Goal: Task Accomplishment & Management: Use online tool/utility

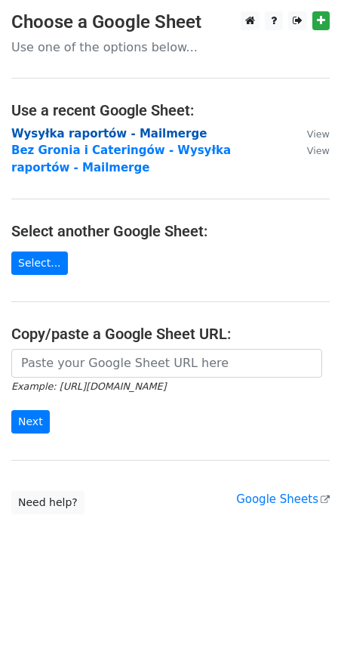
click at [97, 133] on strong "Wysyłka raportów - Mailmerge" at bounding box center [109, 134] width 196 height 14
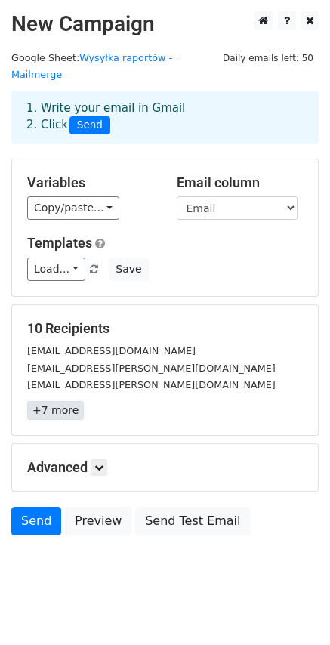
click at [61, 401] on link "+7 more" at bounding box center [55, 410] width 57 height 19
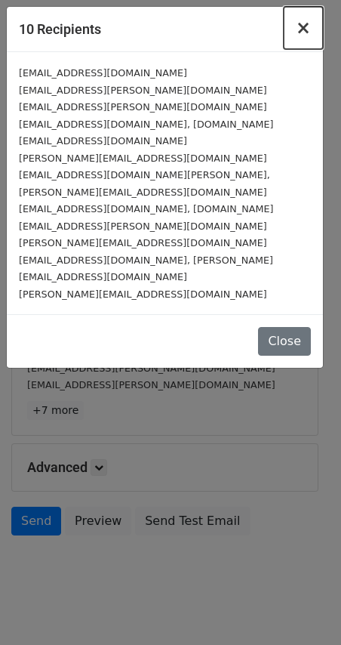
click at [307, 25] on span "×" at bounding box center [303, 27] width 15 height 21
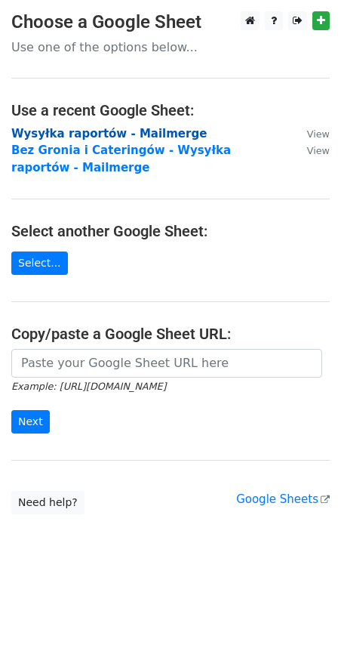
click at [101, 134] on strong "Wysyłka raportów - Mailmerge" at bounding box center [109, 134] width 196 height 14
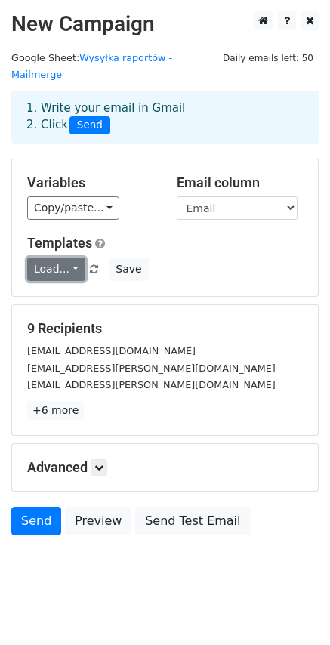
click at [73, 258] on link "Load..." at bounding box center [56, 269] width 58 height 23
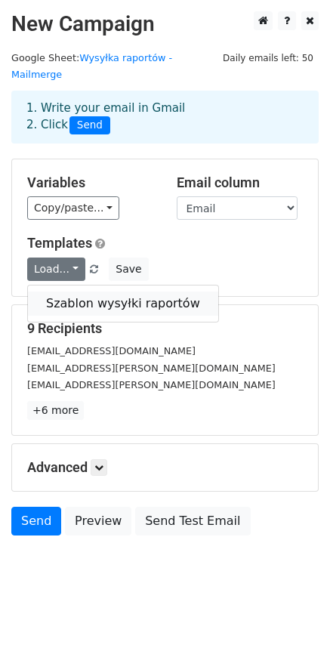
click at [85, 291] on link "Szablon wysyłki raportów" at bounding box center [123, 303] width 190 height 24
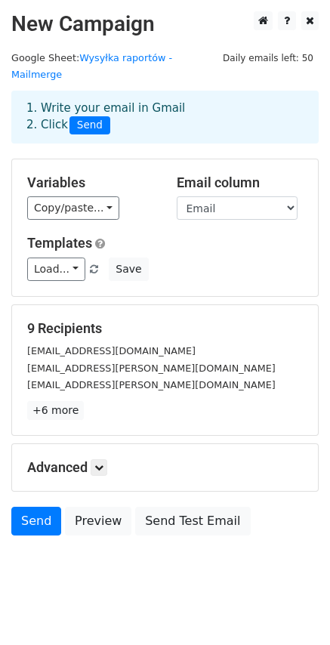
click at [250, 258] on div "Load... Szablon wysyłki raportów Save" at bounding box center [165, 269] width 298 height 23
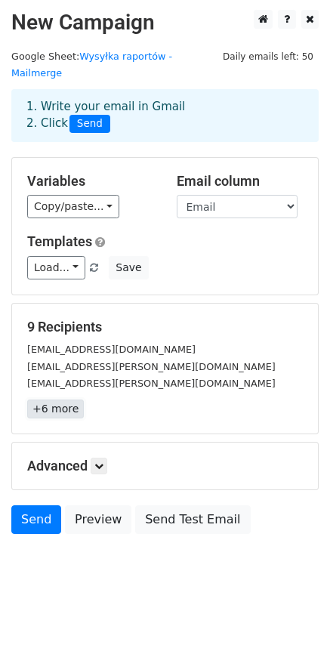
click at [53, 399] on link "+6 more" at bounding box center [55, 408] width 57 height 19
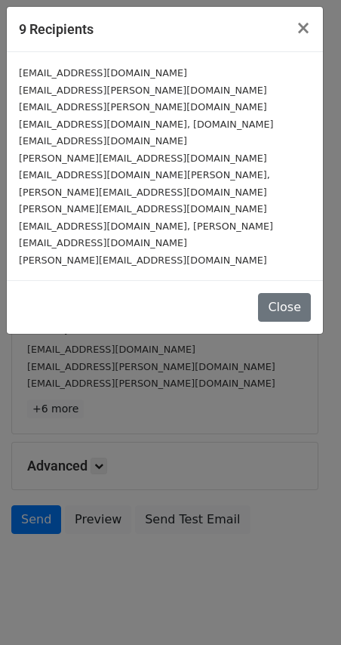
click at [62, 203] on small "[PERSON_NAME][EMAIL_ADDRESS][DOMAIN_NAME]" at bounding box center [143, 208] width 248 height 11
drag, startPoint x: 87, startPoint y: 180, endPoint x: 60, endPoint y: 180, distance: 26.4
click at [60, 203] on small "[PERSON_NAME][EMAIL_ADDRESS][DOMAIN_NAME]" at bounding box center [143, 208] width 248 height 11
drag, startPoint x: 162, startPoint y: 193, endPoint x: 133, endPoint y: 197, distance: 29.1
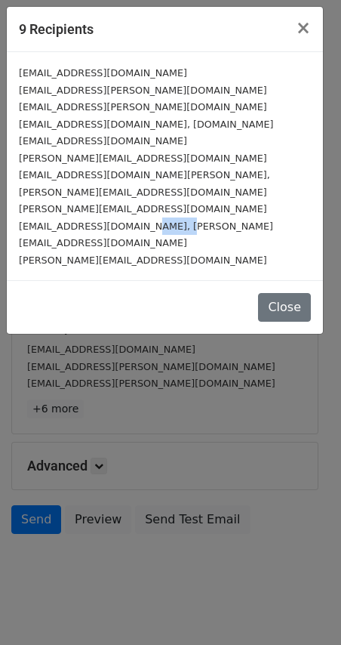
click at [133, 221] on small "[EMAIL_ADDRESS][DOMAIN_NAME], [PERSON_NAME][EMAIL_ADDRESS][DOMAIN_NAME]" at bounding box center [146, 235] width 254 height 29
click at [123, 254] on small "[PERSON_NAME][EMAIL_ADDRESS][DOMAIN_NAME]" at bounding box center [143, 259] width 248 height 11
click at [122, 254] on small "[PERSON_NAME][EMAIL_ADDRESS][DOMAIN_NAME]" at bounding box center [143, 259] width 248 height 11
drag, startPoint x: 165, startPoint y: 71, endPoint x: 25, endPoint y: 72, distance: 139.7
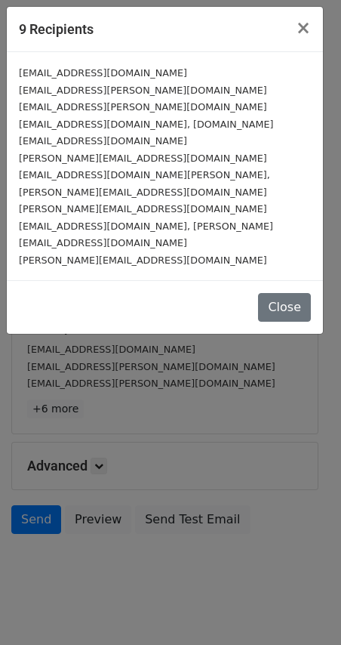
click at [25, 72] on div "[EMAIL_ADDRESS][DOMAIN_NAME]" at bounding box center [165, 72] width 292 height 17
click at [25, 72] on small "[EMAIL_ADDRESS][DOMAIN_NAME]" at bounding box center [103, 72] width 168 height 11
click at [292, 293] on button "Close" at bounding box center [284, 307] width 53 height 29
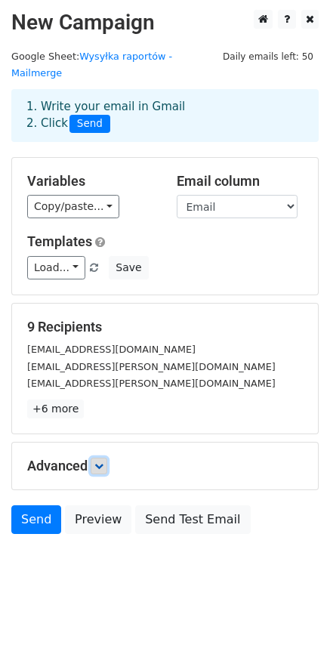
click at [95, 458] on link at bounding box center [99, 466] width 17 height 17
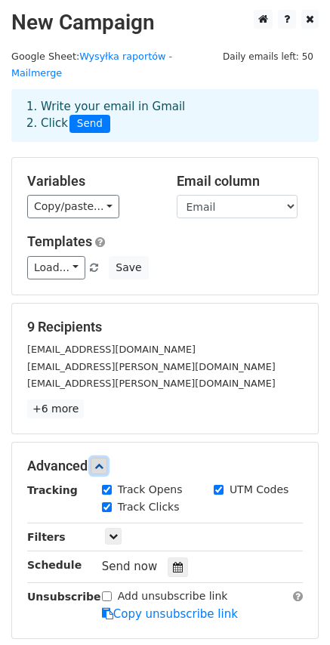
click at [103, 461] on icon at bounding box center [98, 465] width 9 height 9
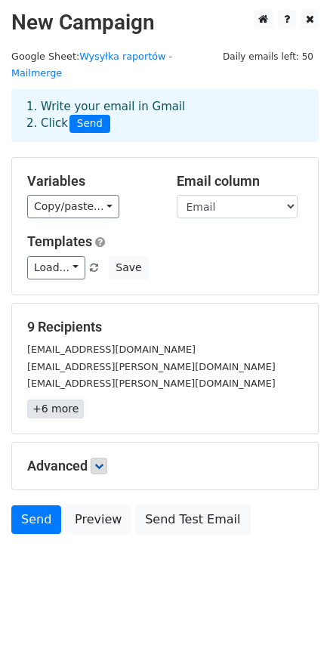
click at [68, 399] on link "+6 more" at bounding box center [55, 408] width 57 height 19
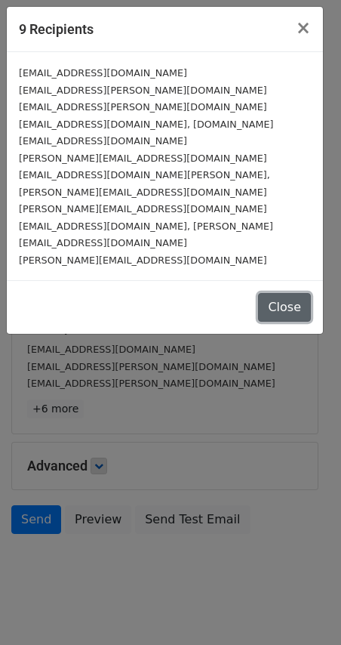
click at [279, 293] on button "Close" at bounding box center [284, 307] width 53 height 29
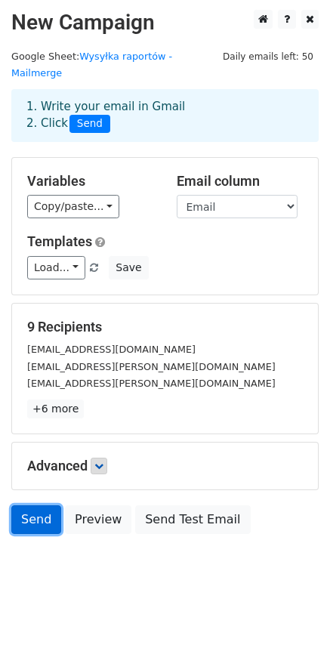
click at [54, 505] on link "Send" at bounding box center [36, 519] width 50 height 29
